Goal: Task Accomplishment & Management: Manage account settings

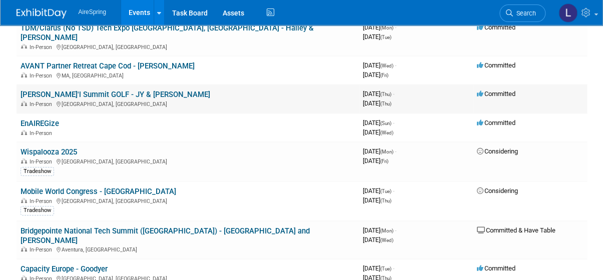
scroll to position [1274, 0]
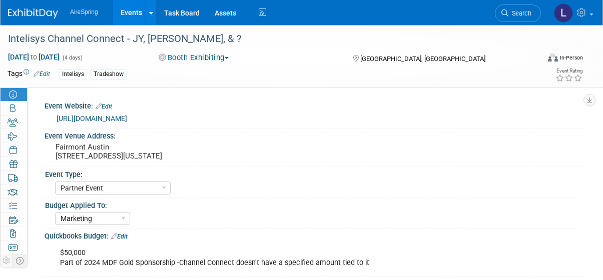
select select "Partner Event"
select select "Marketing"
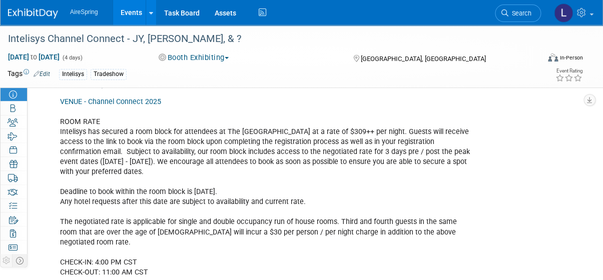
scroll to position [591, 0]
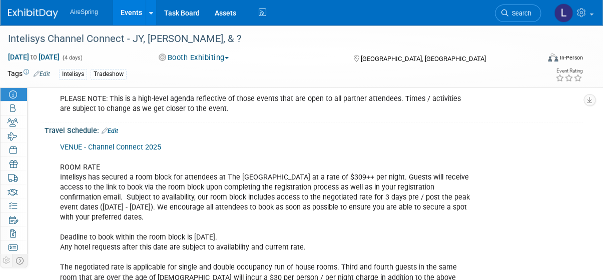
click at [285, 260] on div "VENUE - Channel Connect 2025 ROOM RATE Intelisys has secured a room block for a…" at bounding box center [265, 232] width 425 height 191
click at [255, 247] on div "VENUE - Channel Connect 2025 ROOM RATE Intelisys has secured a room block for a…" at bounding box center [265, 232] width 425 height 191
drag, startPoint x: 255, startPoint y: 247, endPoint x: 195, endPoint y: 240, distance: 60.5
click at [195, 240] on div "VENUE - Channel Connect 2025 ROOM RATE Intelisys has secured a room block for a…" at bounding box center [265, 232] width 425 height 191
click at [11, 199] on link "0% Tasks 0%" at bounding box center [14, 206] width 27 height 14
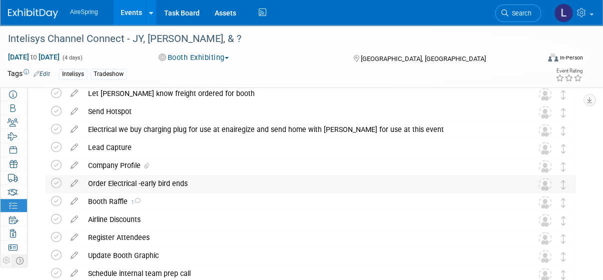
scroll to position [0, 0]
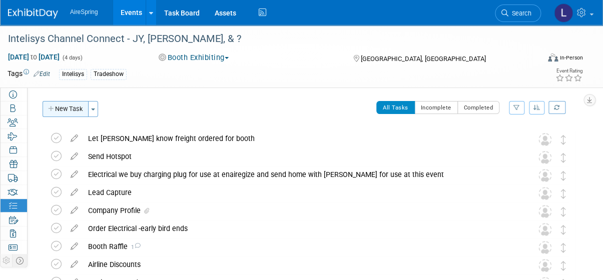
click at [73, 107] on button "New Task" at bounding box center [66, 109] width 46 height 16
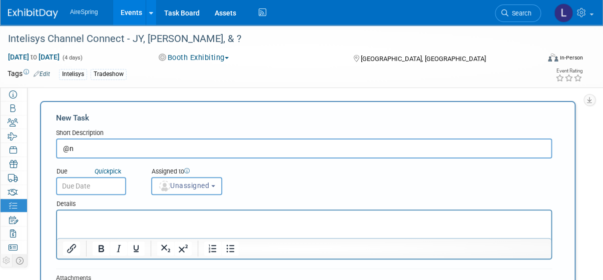
type input "@"
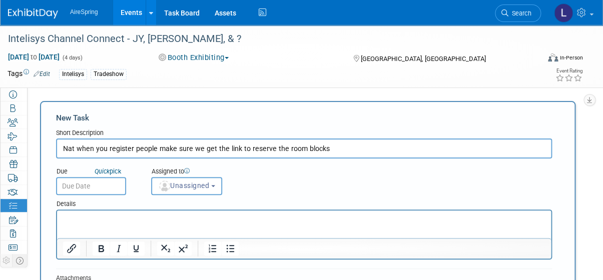
type input "Nat when you register people make sure we get the link to reserve the room bloc…"
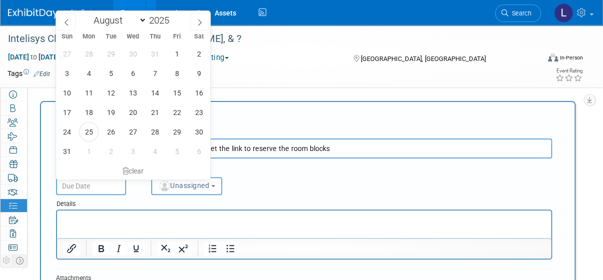
click at [99, 185] on input "text" at bounding box center [91, 186] width 70 height 18
click at [63, 147] on span "31" at bounding box center [67, 152] width 20 height 20
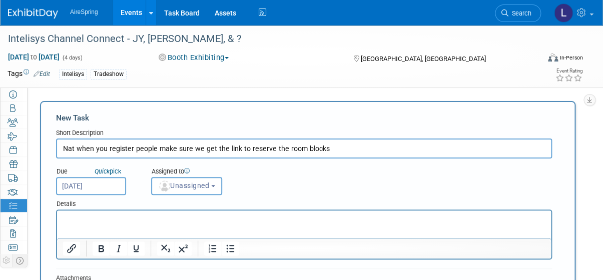
click at [109, 185] on input "Aug 31, 2025" at bounding box center [91, 186] width 70 height 18
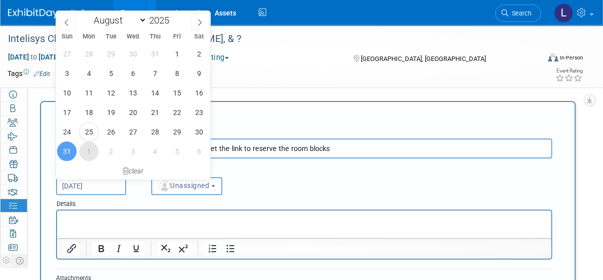
click at [92, 151] on span "1" at bounding box center [89, 152] width 20 height 20
type input "Sep 1, 2025"
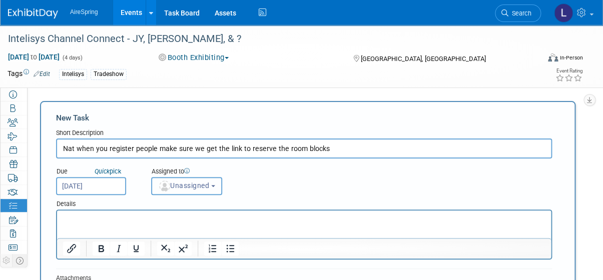
click at [181, 190] on button "Unassigned" at bounding box center [186, 186] width 71 height 18
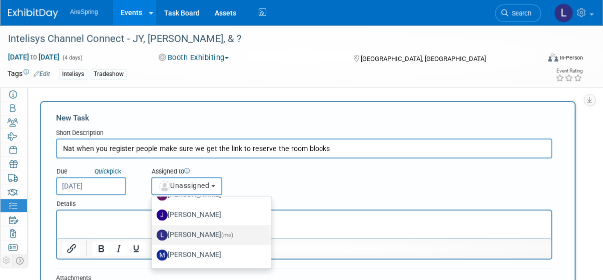
scroll to position [182, 0]
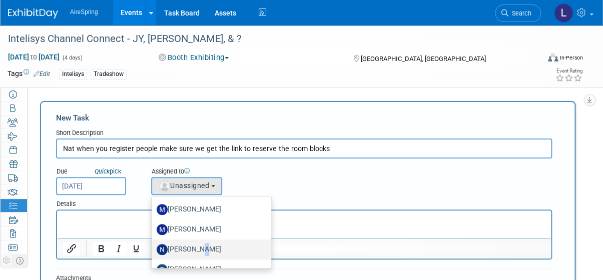
click at [194, 253] on label "Natalie Pyron" at bounding box center [209, 250] width 105 height 16
click at [211, 249] on label "Natalie Pyron" at bounding box center [209, 250] width 105 height 16
click at [153, 249] on input "Natalie Pyron" at bounding box center [150, 248] width 7 height 7
select select "cd28445e-66c1-440e-acf2-a156ad6158df"
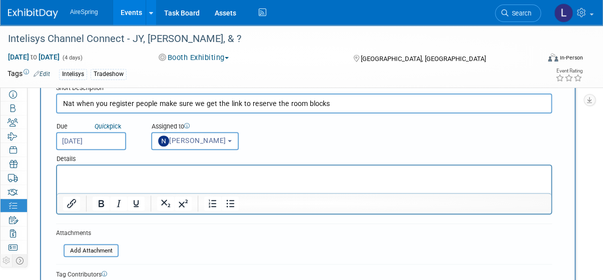
scroll to position [136, 0]
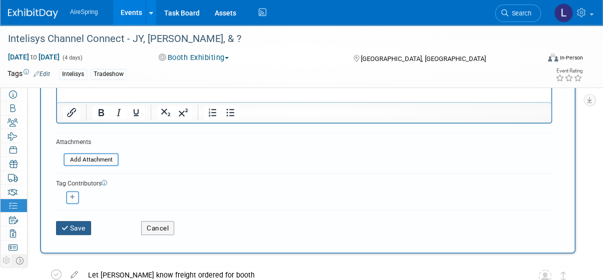
click at [80, 226] on button "Save" at bounding box center [73, 228] width 35 height 14
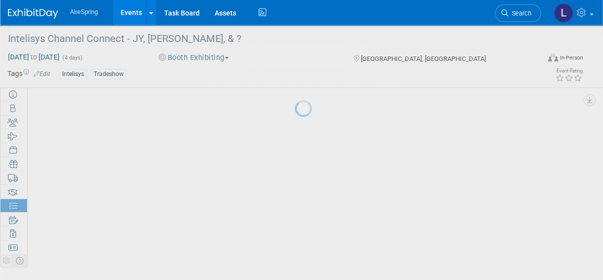
scroll to position [35, 0]
